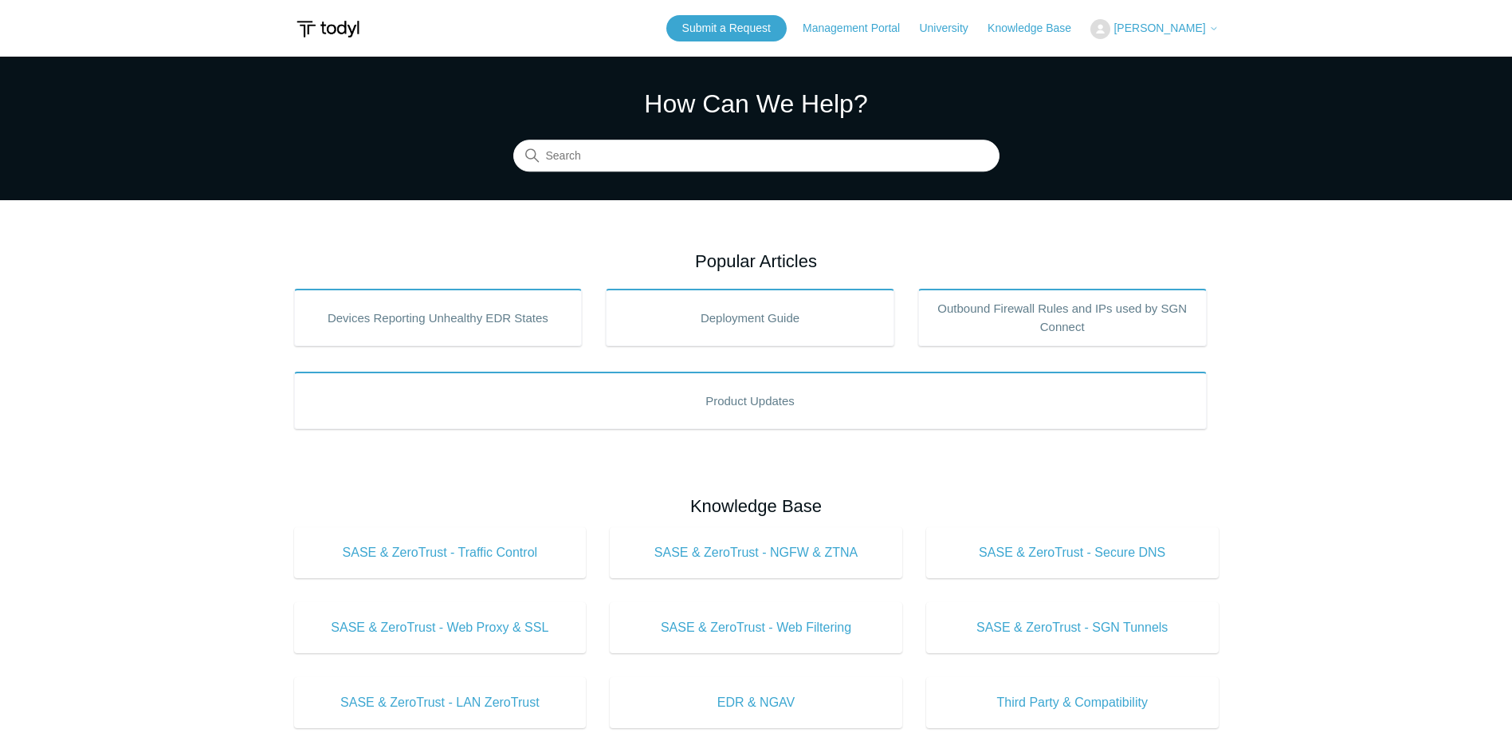
click at [29, 230] on main "Todyl Support Center How Can We Help? Search Popular Articles Devices Reporting…" at bounding box center [756, 565] width 1512 height 1016
click at [650, 146] on input "Search" at bounding box center [756, 156] width 486 height 32
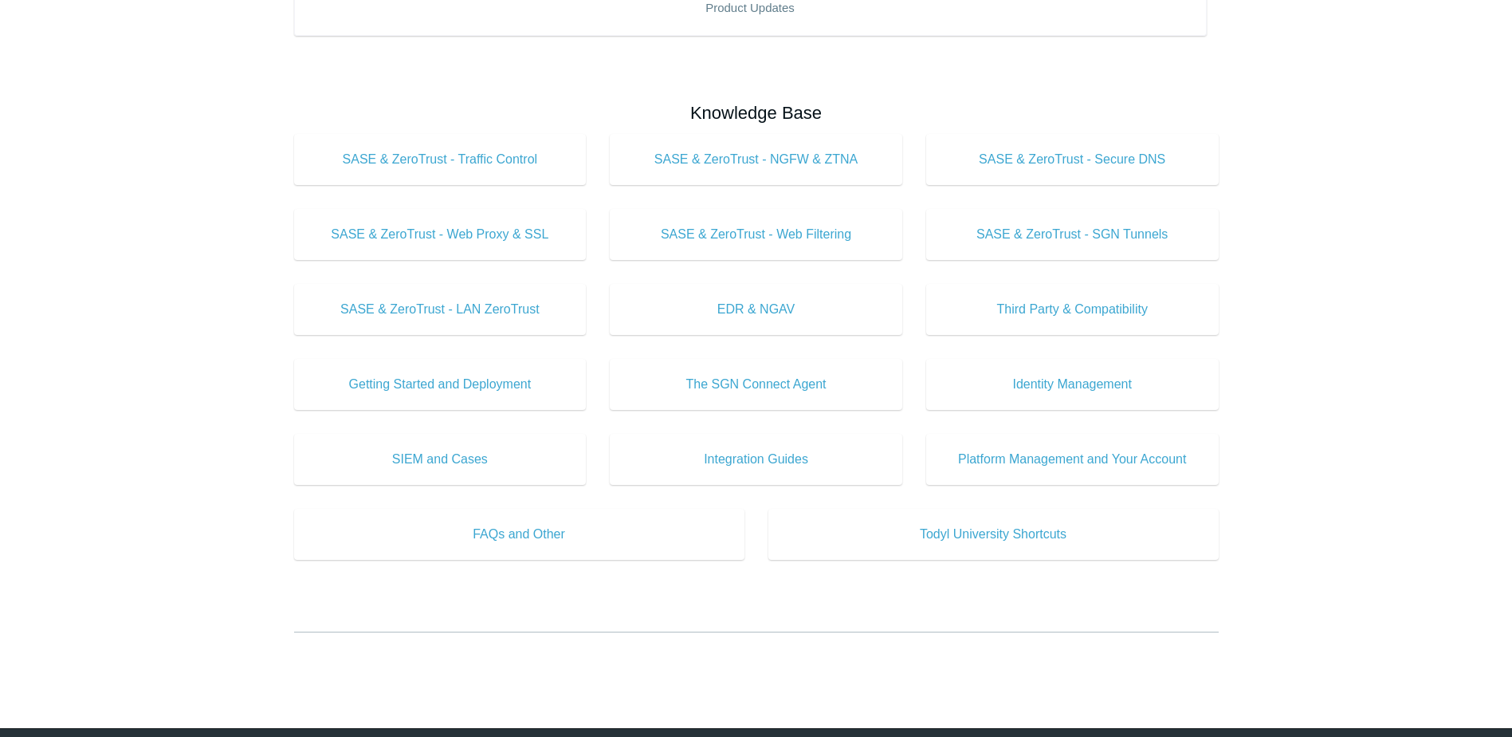
scroll to position [399, 0]
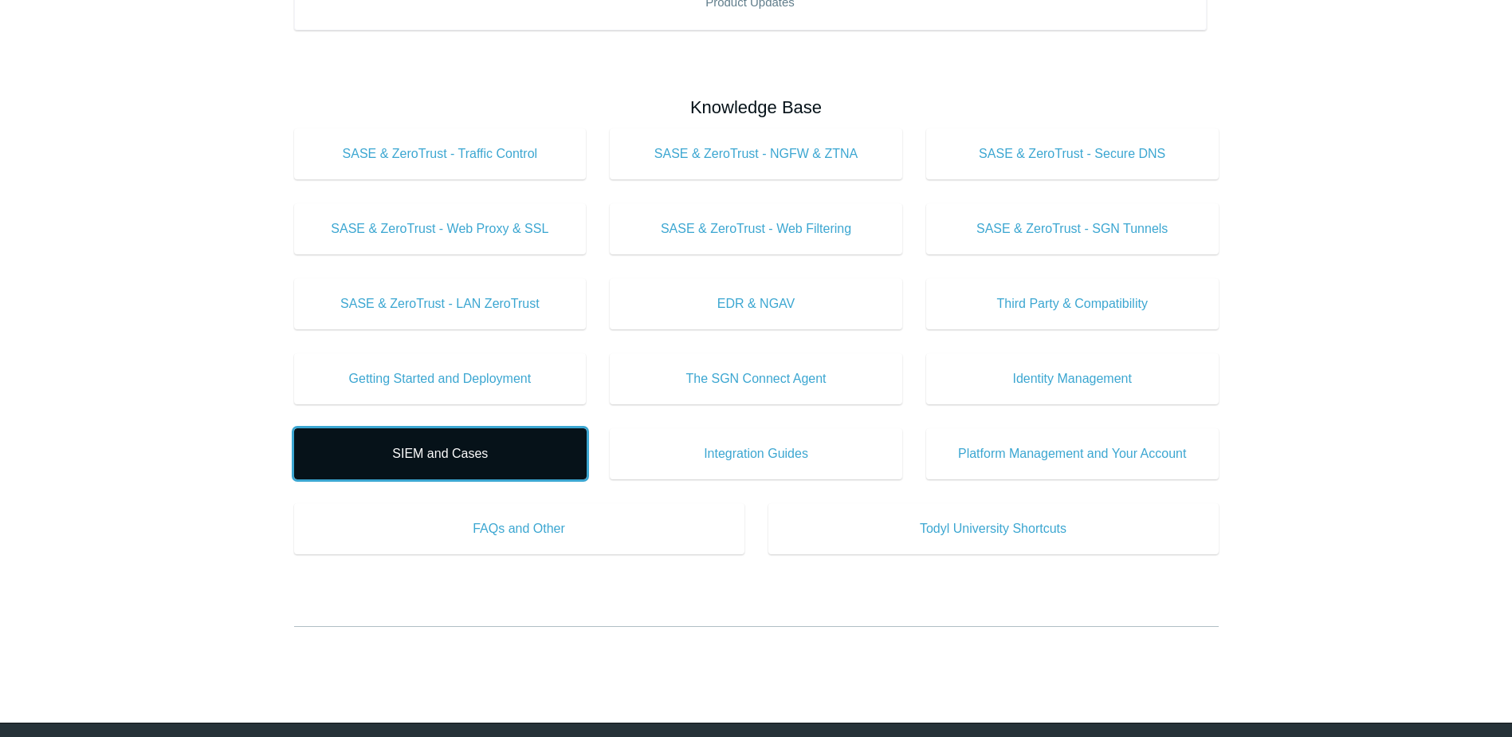
click at [543, 458] on span "SIEM and Cases" at bounding box center [440, 453] width 245 height 19
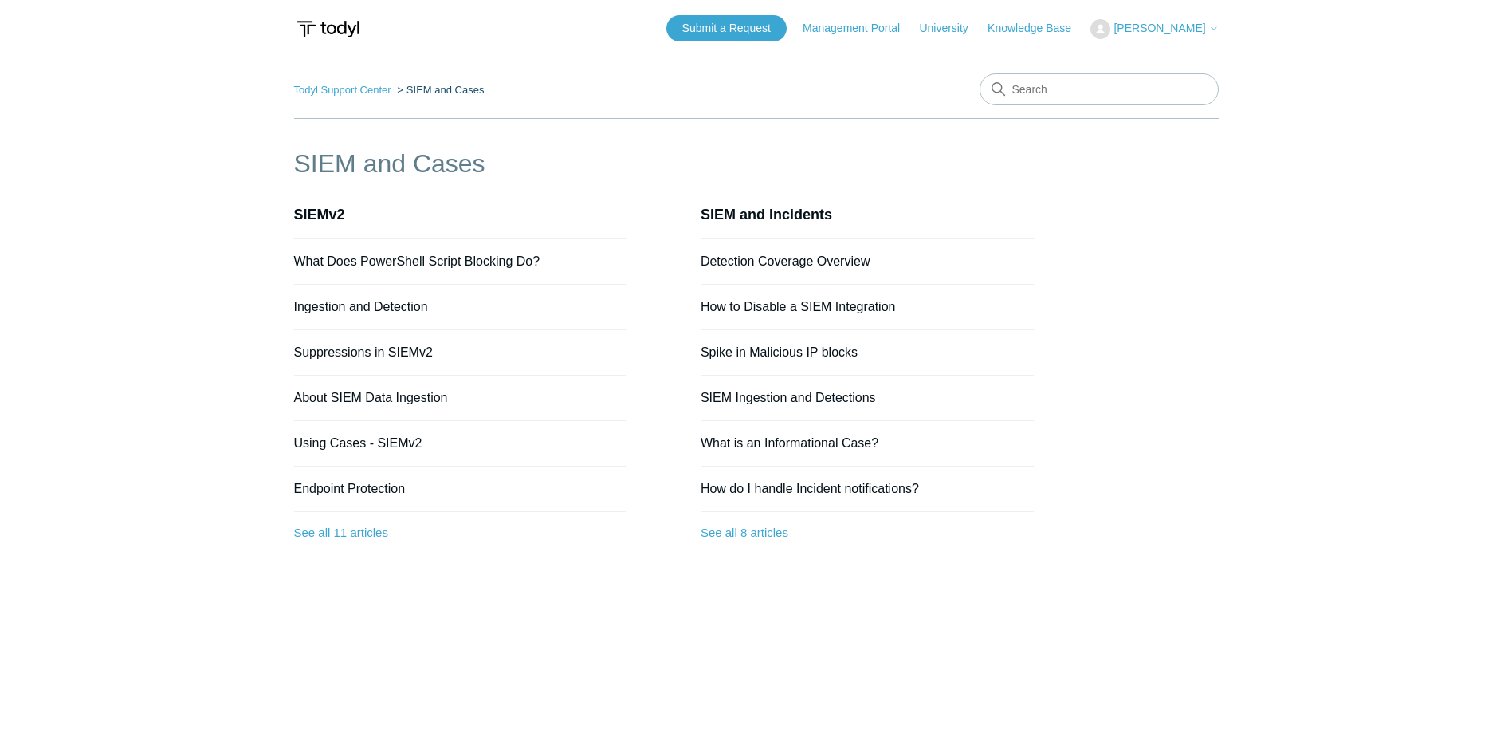
click at [243, 439] on main "Todyl Support Center SIEM and Cases SIEM and Cases SIEMv2 What Does PowerShell …" at bounding box center [756, 388] width 1512 height 663
click at [469, 259] on link "What Does PowerShell Script Blocking Do?" at bounding box center [417, 261] width 246 height 14
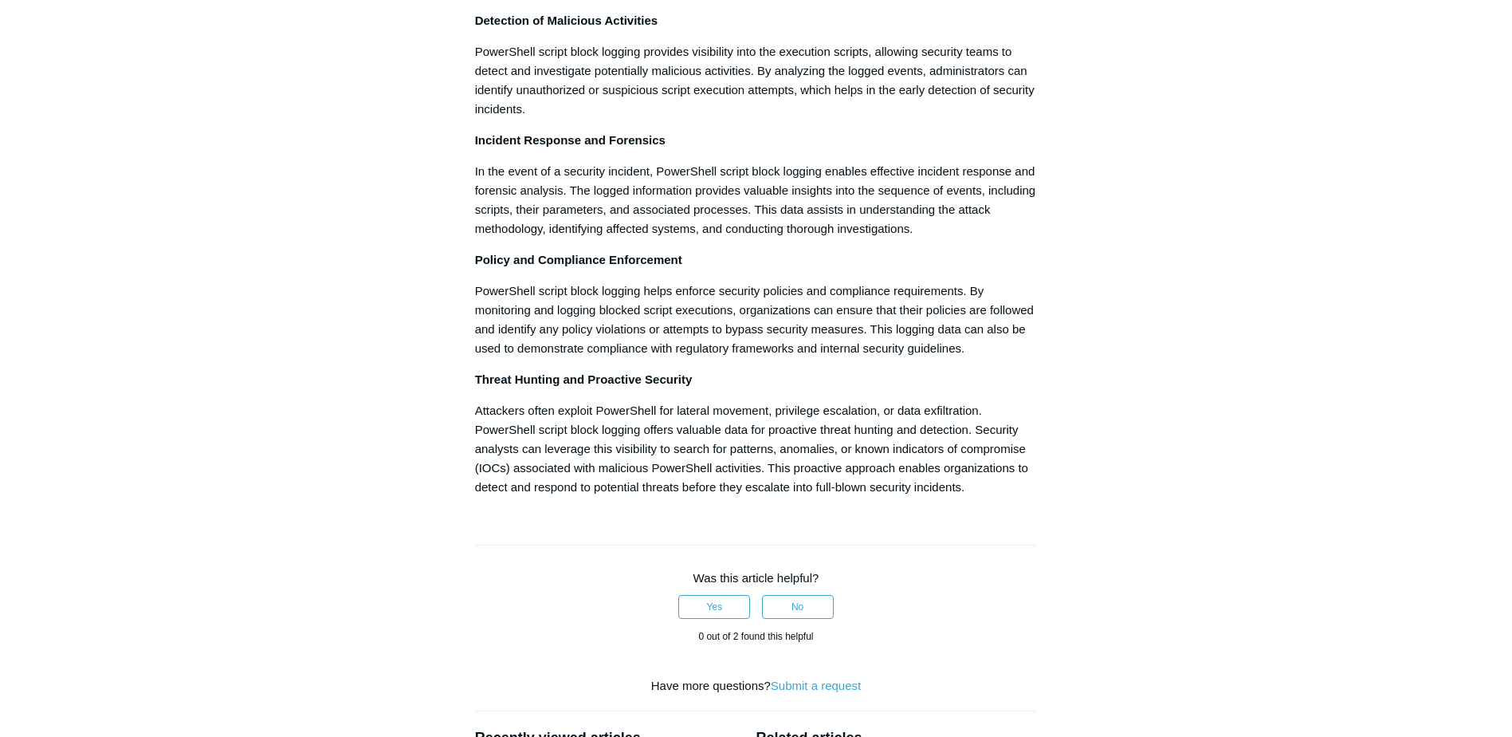
scroll to position [717, 0]
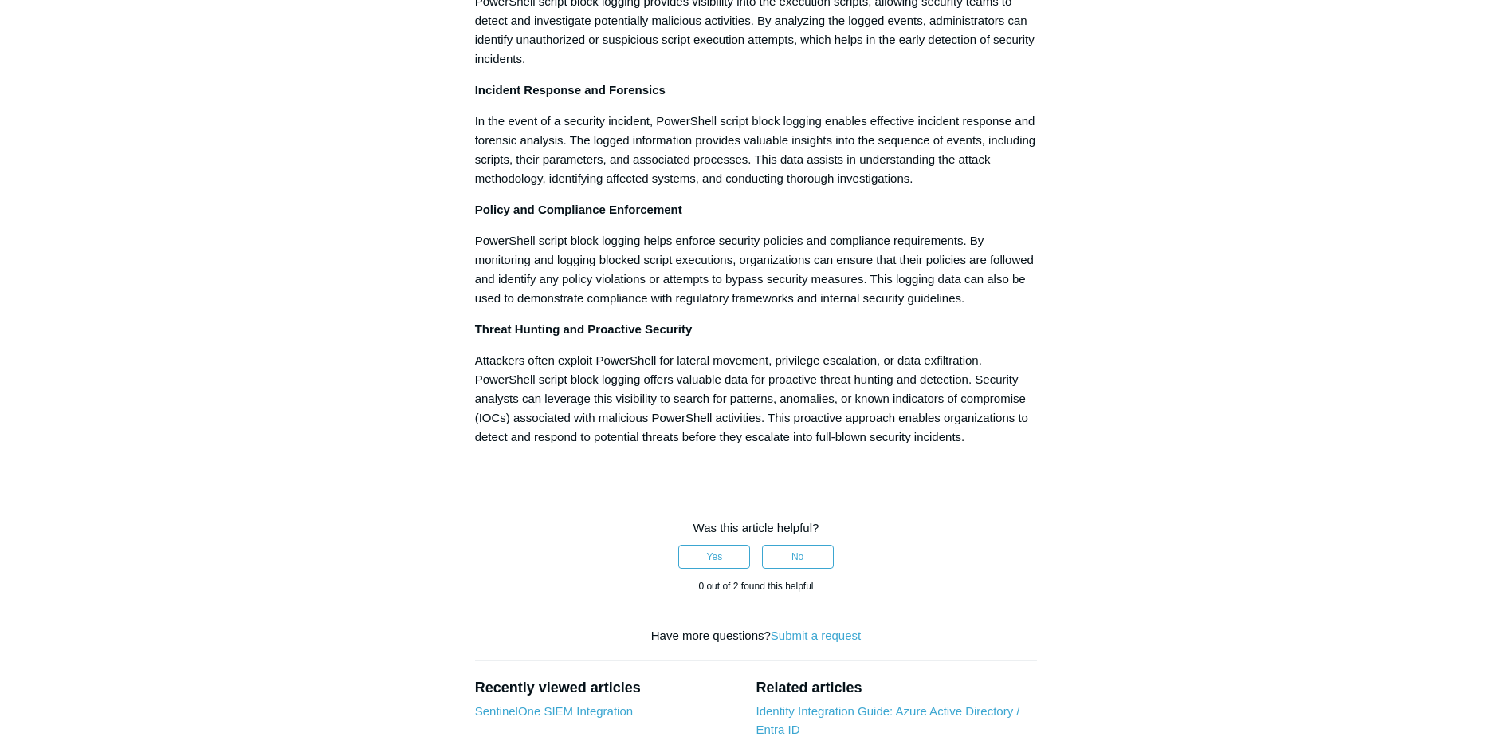
click at [232, 498] on main "Todyl Support Center SIEM and Cases SIEMv2 Articles in this section What Does P…" at bounding box center [756, 164] width 1512 height 1650
